Goal: Task Accomplishment & Management: Complete application form

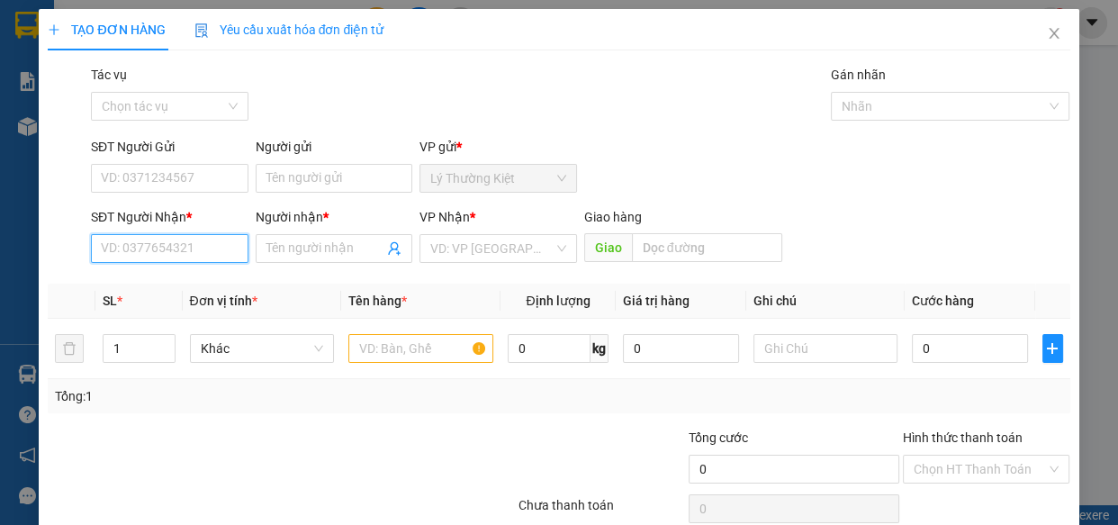
click at [222, 247] on input "SĐT Người Nhận *" at bounding box center [170, 248] width 158 height 29
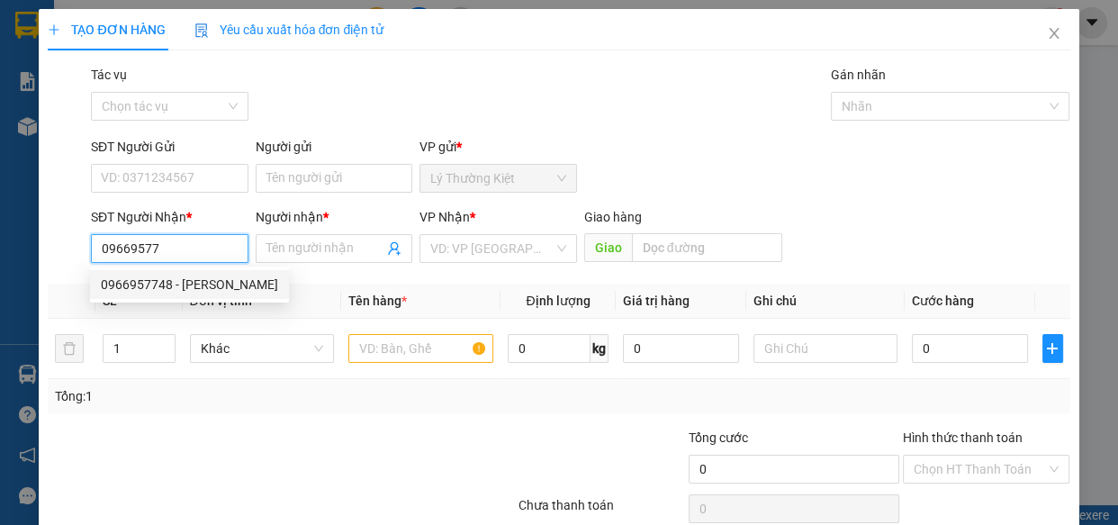
click at [176, 286] on div "0966957748 - [PERSON_NAME]" at bounding box center [189, 285] width 177 height 20
type input "0966957748"
type input "khánh"
type input "40.000"
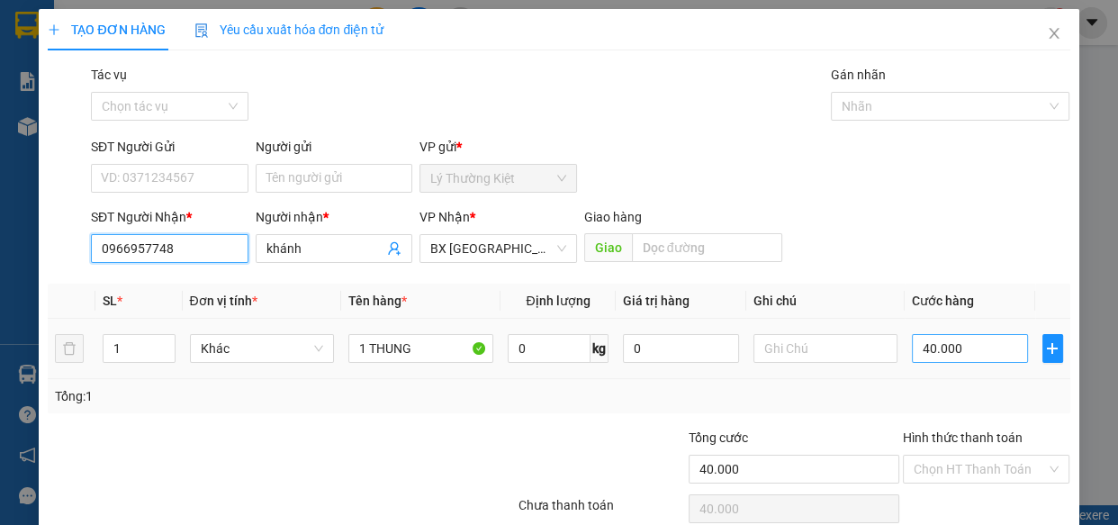
type input "0966957748"
click at [997, 351] on input "40.000" at bounding box center [970, 348] width 116 height 29
type input "3"
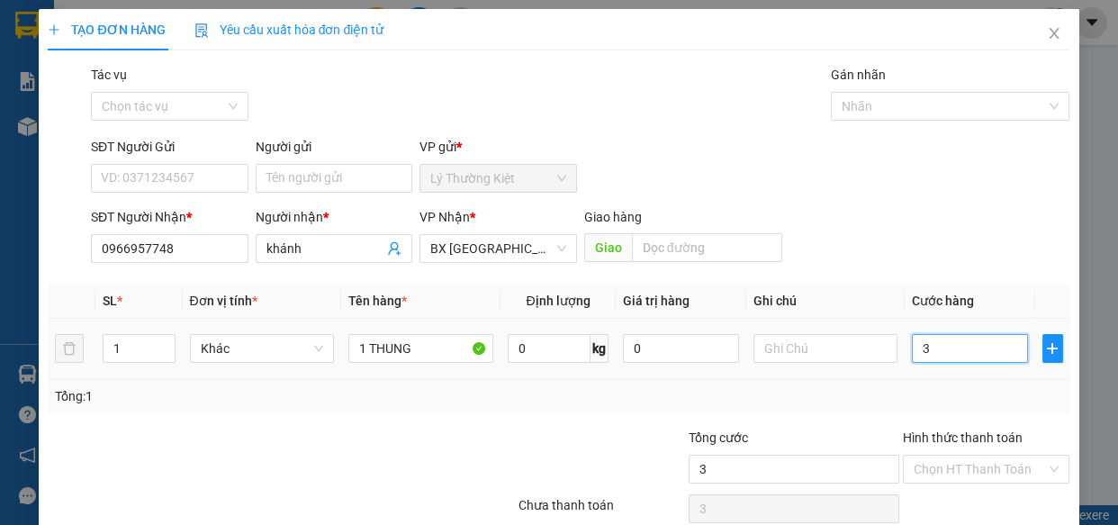
type input "30"
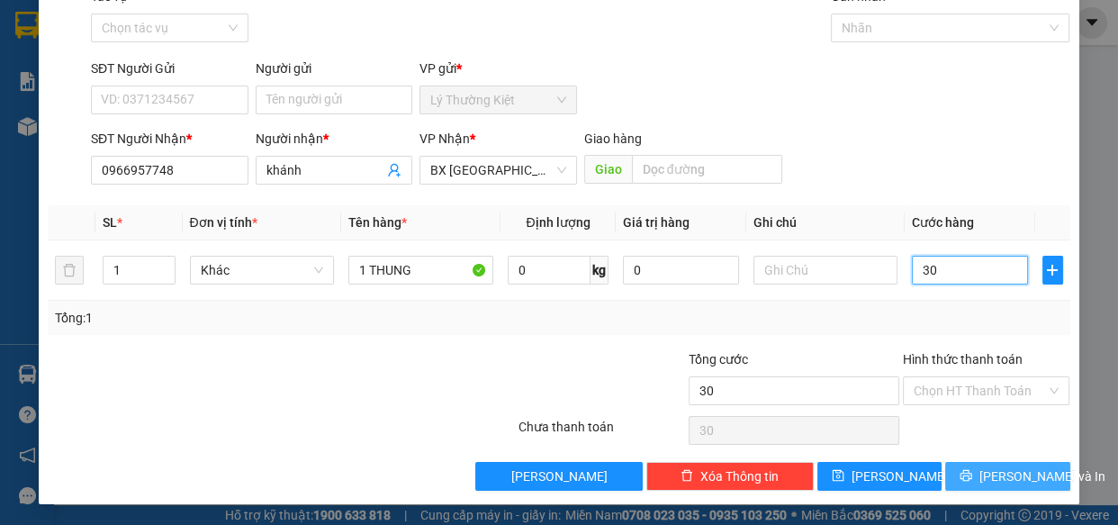
type input "30"
type input "30.000"
click at [1007, 472] on span "[PERSON_NAME] và In" at bounding box center [1042, 476] width 126 height 20
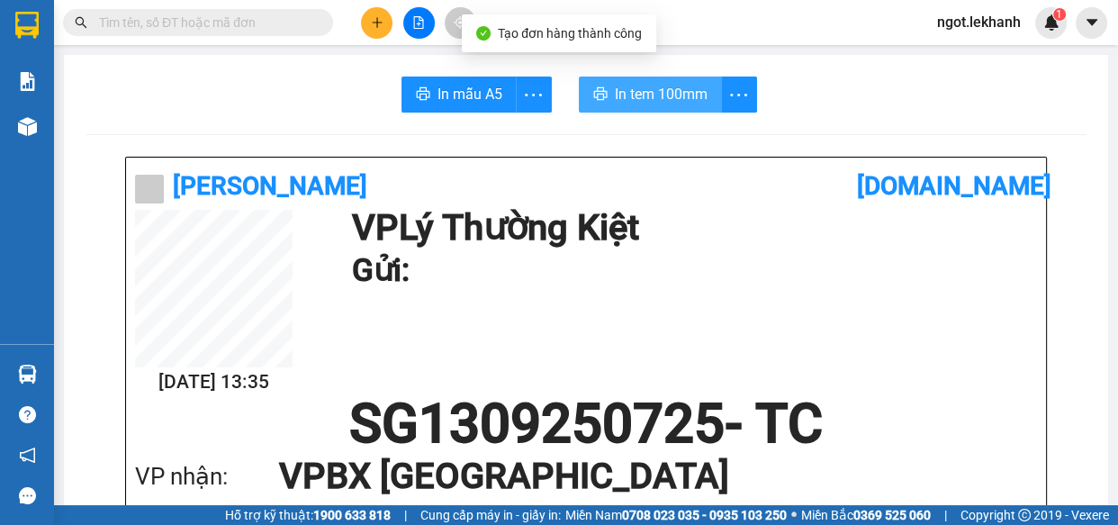
click at [649, 93] on span "In tem 100mm" at bounding box center [661, 94] width 93 height 23
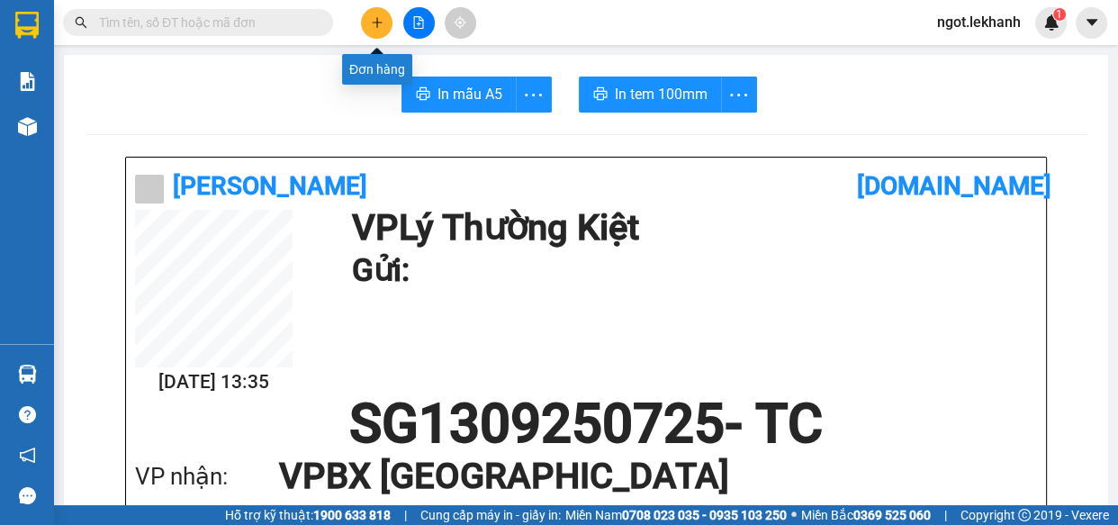
click at [386, 23] on button at bounding box center [377, 23] width 32 height 32
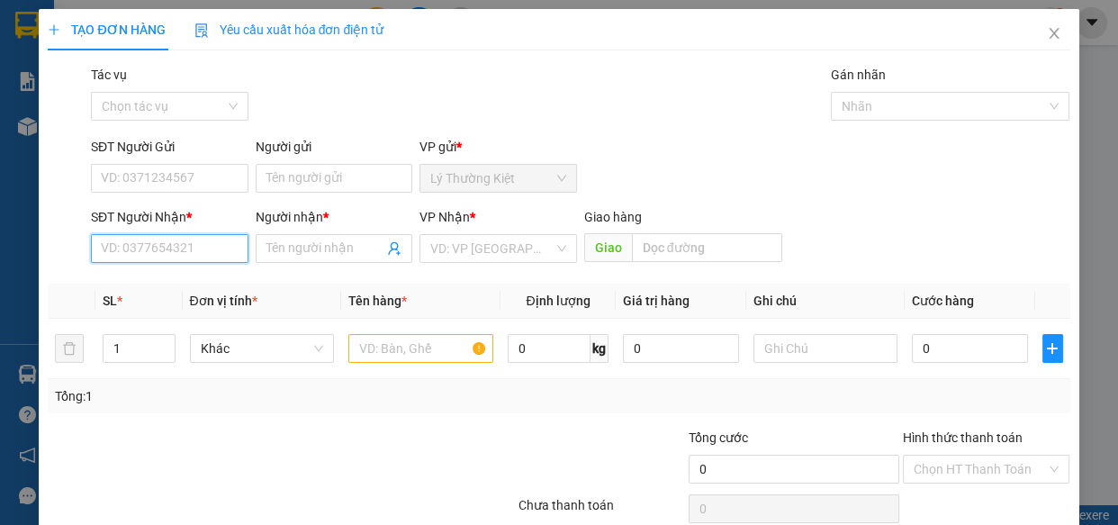
click at [159, 244] on input "SĐT Người Nhận *" at bounding box center [170, 248] width 158 height 29
click at [154, 276] on div "0354061907 - CHI" at bounding box center [168, 285] width 134 height 20
type input "0354061907"
type input "CHI"
type input "30.000"
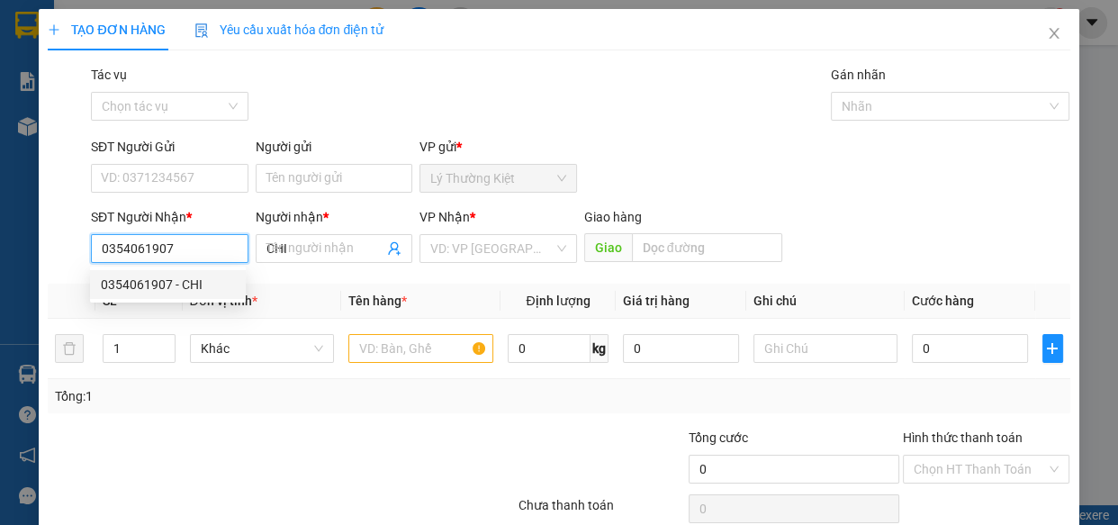
type input "30.000"
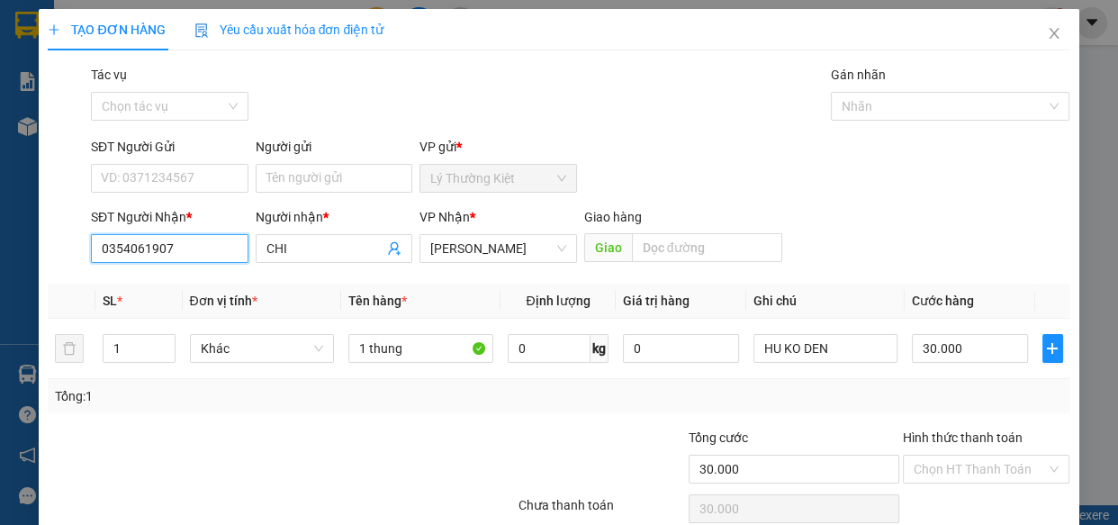
scroll to position [78, 0]
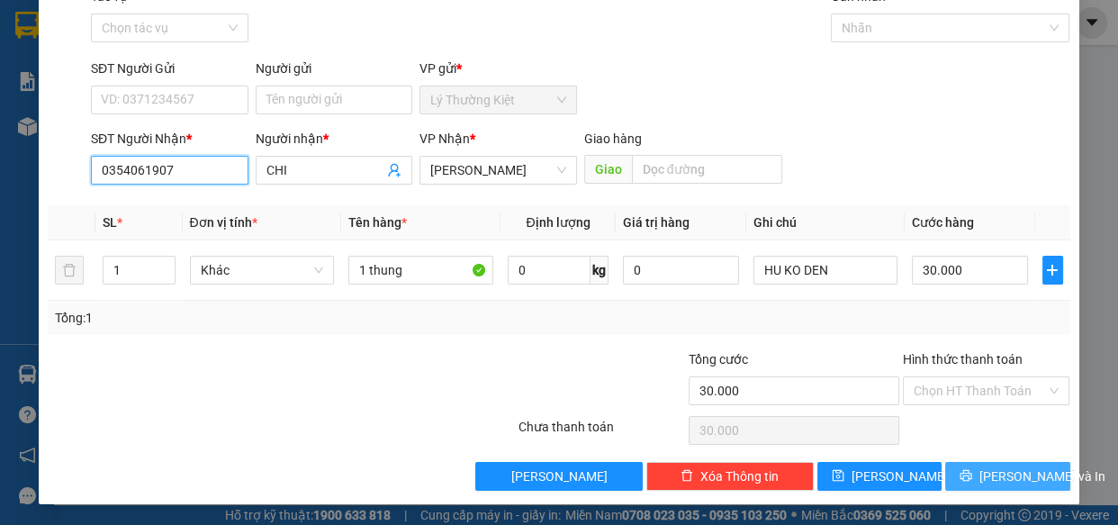
type input "0354061907"
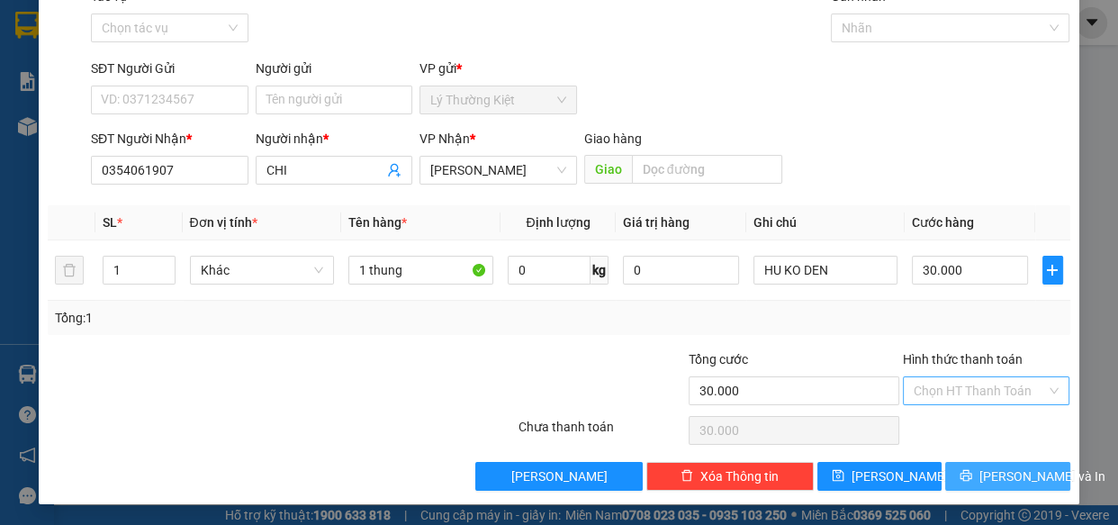
drag, startPoint x: 1018, startPoint y: 473, endPoint x: 939, endPoint y: 379, distance: 122.6
click at [1017, 473] on span "[PERSON_NAME] và In" at bounding box center [1042, 476] width 126 height 20
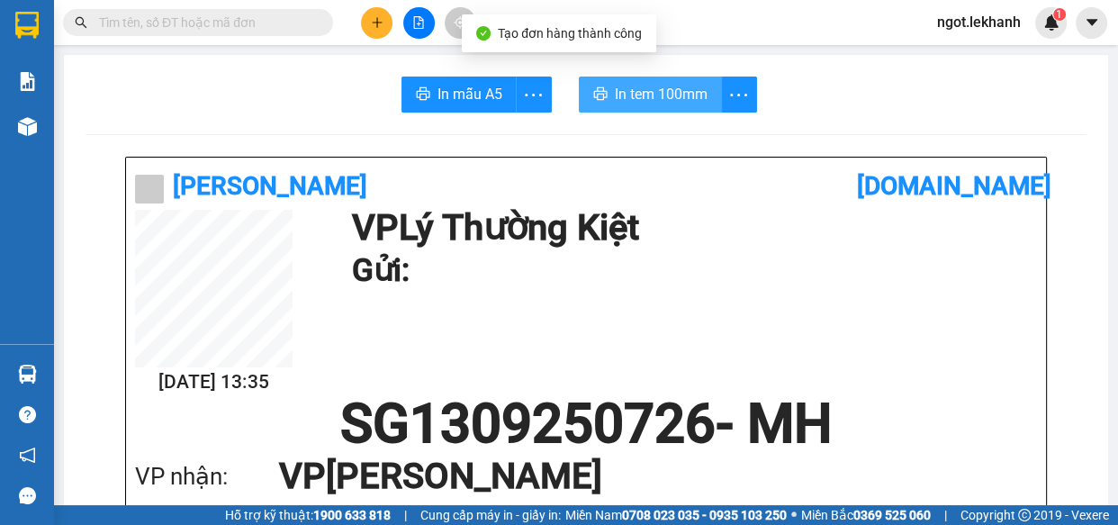
click at [680, 95] on span "In tem 100mm" at bounding box center [661, 94] width 93 height 23
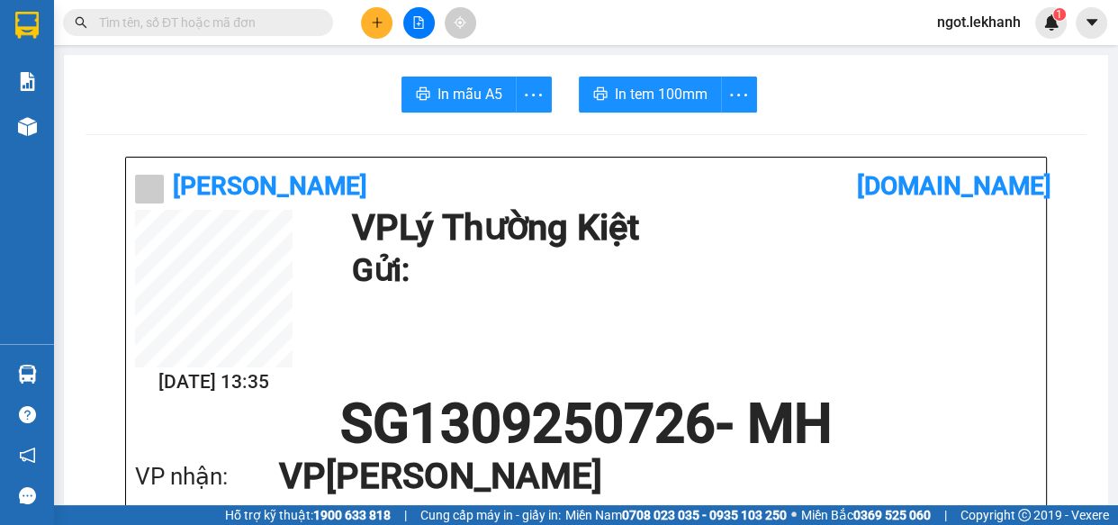
scroll to position [107, 0]
